Goal: Transaction & Acquisition: Purchase product/service

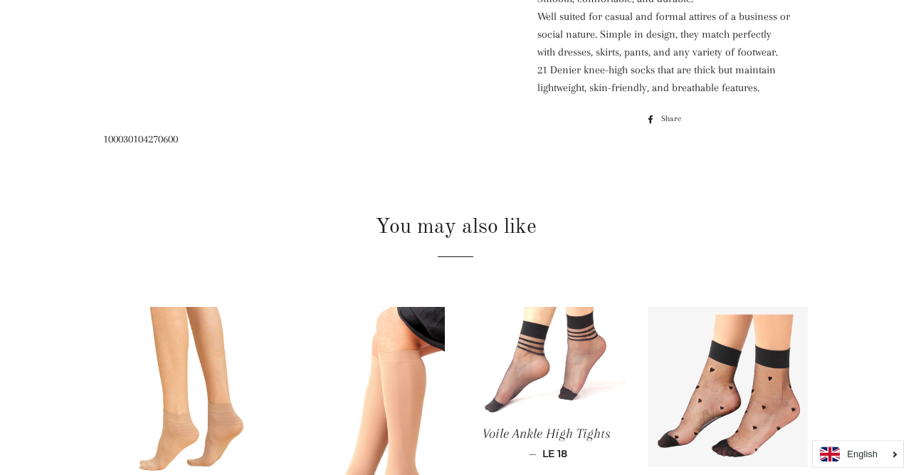
scroll to position [518, 0]
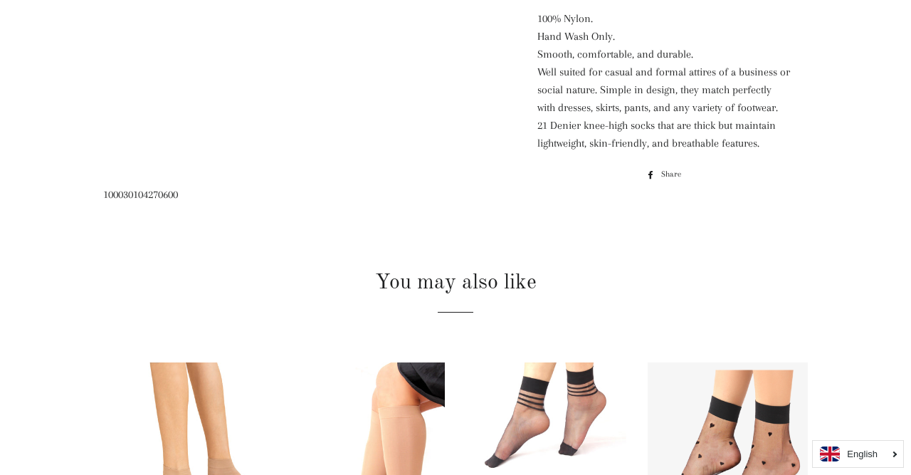
click at [150, 151] on div at bounding box center [455, 161] width 747 height 1052
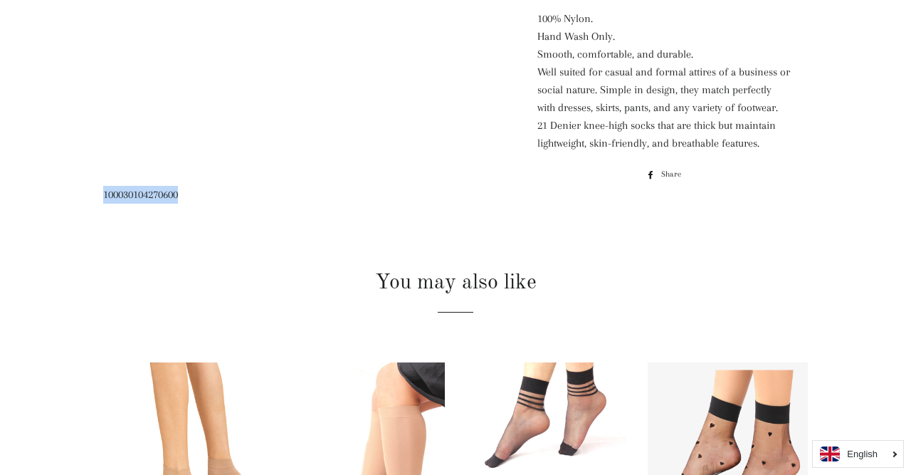
copy span "100030104270600"
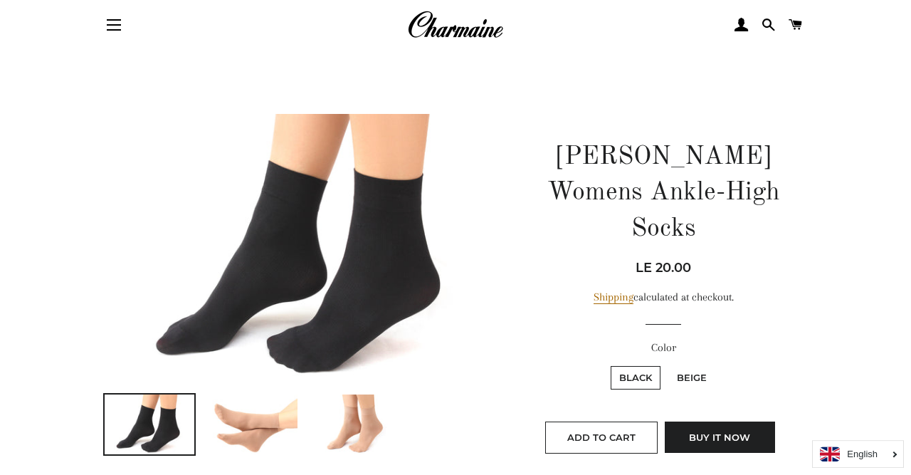
scroll to position [0, 0]
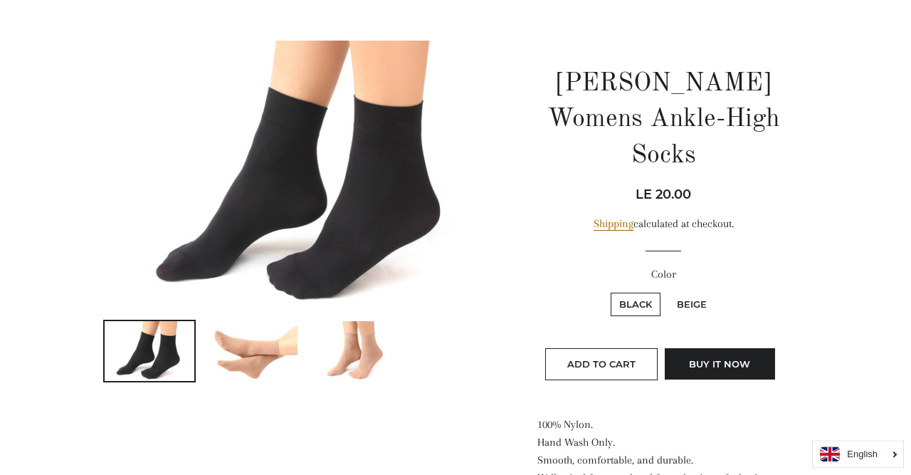
scroll to position [74, 0]
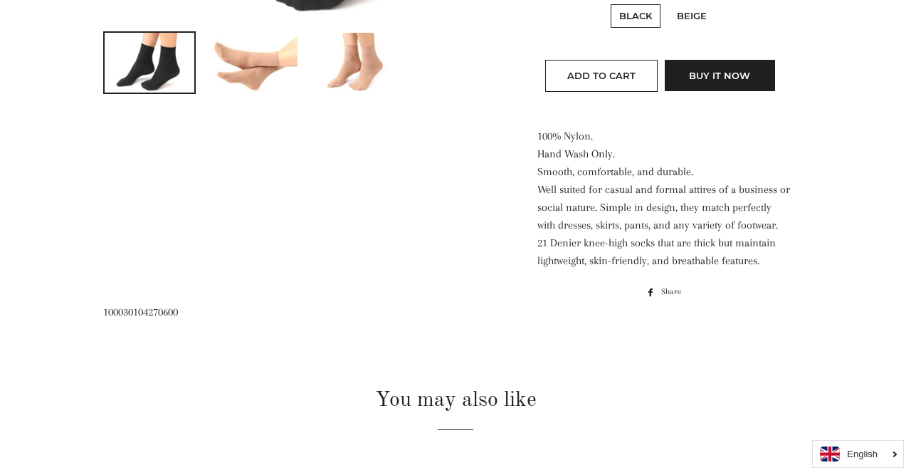
scroll to position [179, 0]
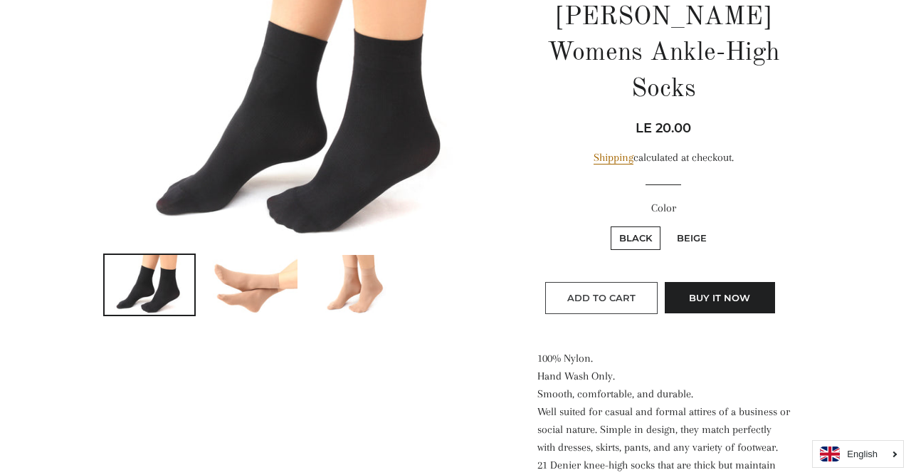
click at [622, 282] on button "Add to Cart" at bounding box center [601, 297] width 112 height 31
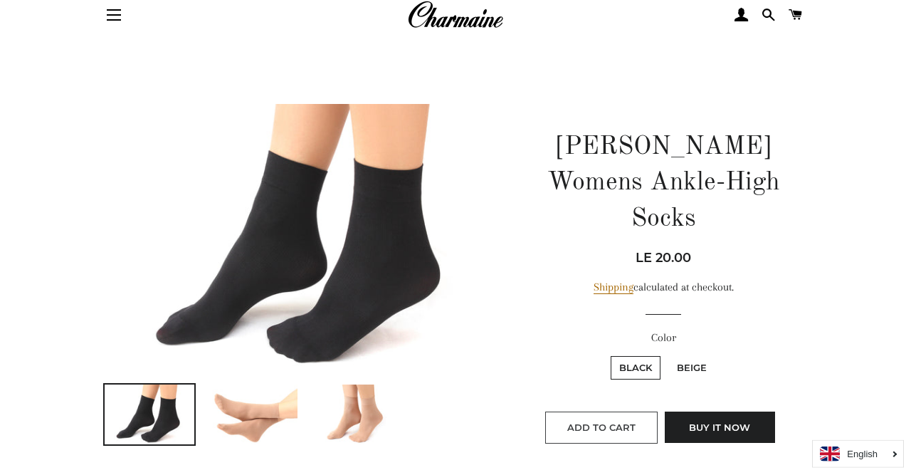
scroll to position [31, 0]
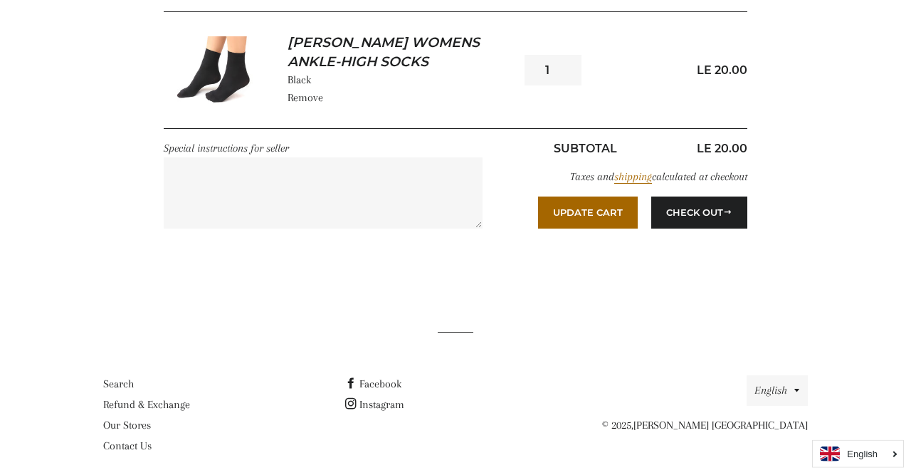
scroll to position [275, 0]
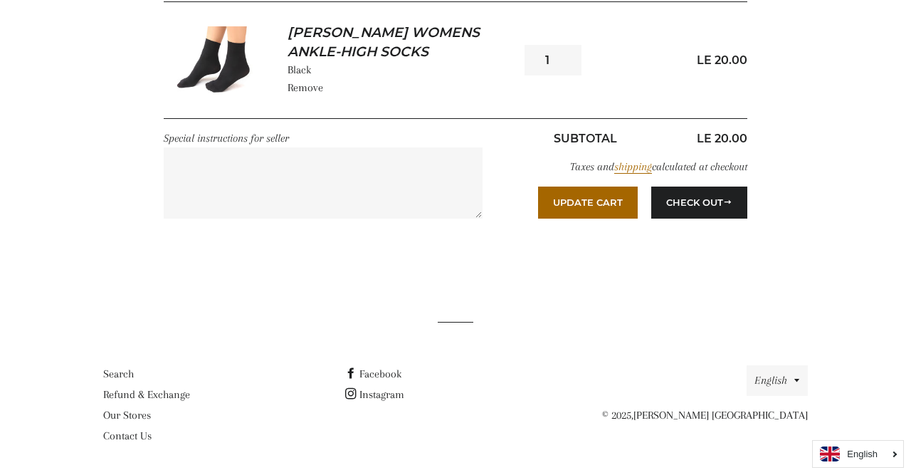
click at [260, 211] on textarea "Special instructions for seller" at bounding box center [323, 182] width 319 height 71
click at [785, 383] on button "English" at bounding box center [776, 380] width 61 height 31
click at [766, 336] on link "العربية" at bounding box center [758, 335] width 31 height 13
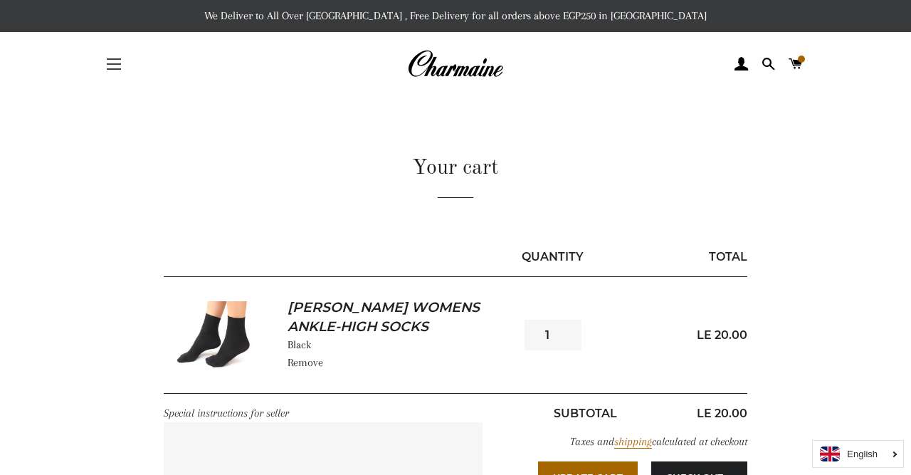
click at [105, 62] on button "Site navigation" at bounding box center [114, 64] width 36 height 36
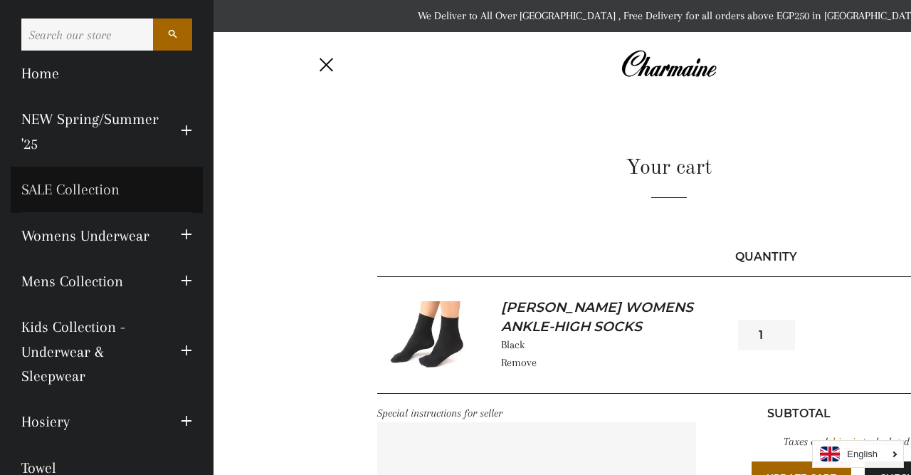
click at [90, 189] on link "SALE Collection" at bounding box center [107, 189] width 192 height 46
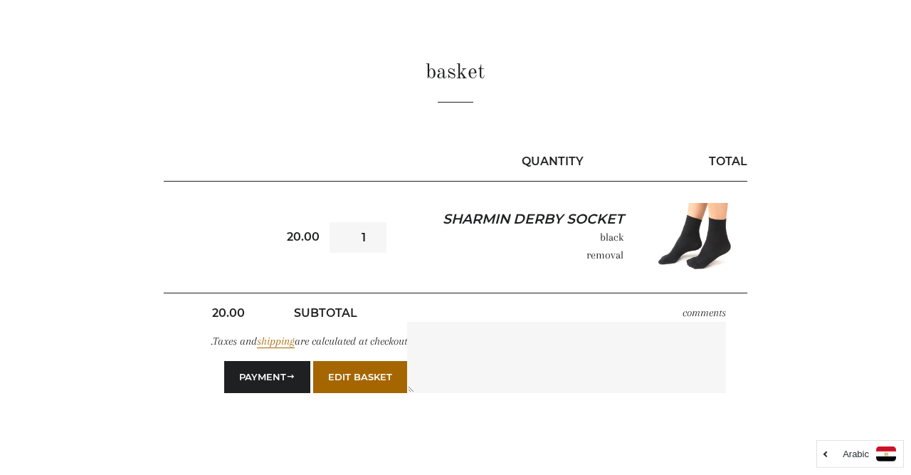
scroll to position [123, 0]
